Goal: Find specific page/section: Find specific page/section

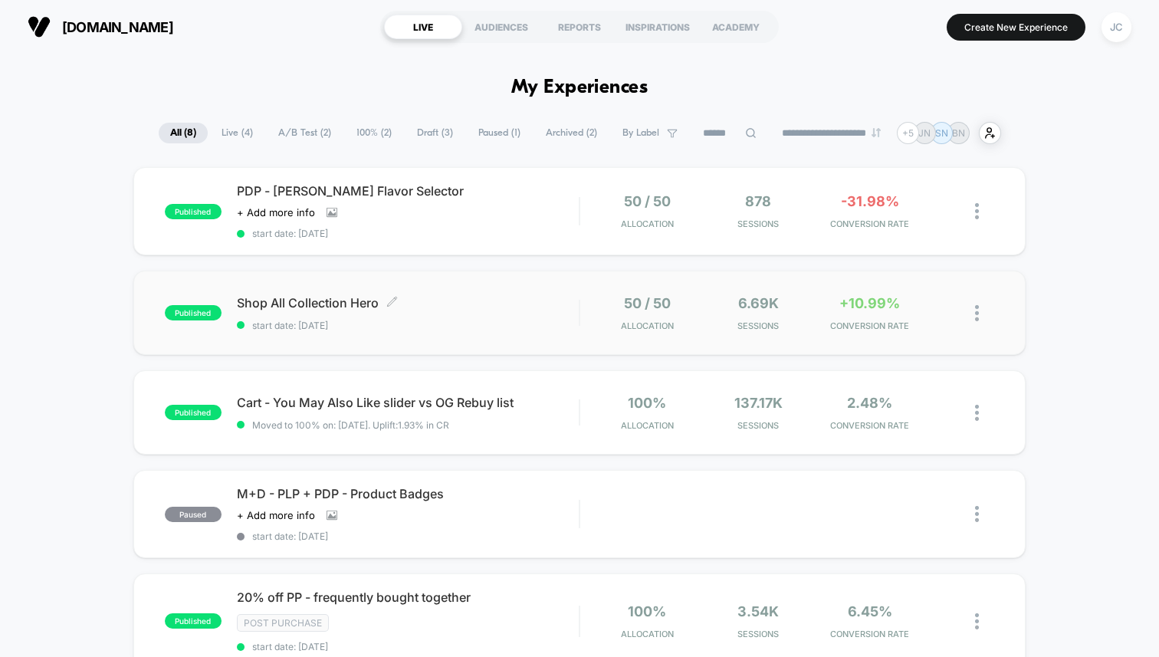
click at [534, 315] on div "Shop All Collection Hero Click to edit experience details Click to edit experie…" at bounding box center [408, 313] width 342 height 36
